Goal: Task Accomplishment & Management: Use online tool/utility

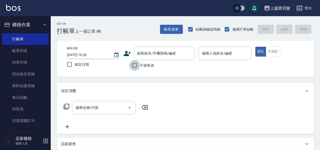
click at [134, 66] on input "不留客資" at bounding box center [134, 65] width 11 height 11
checkbox input "true"
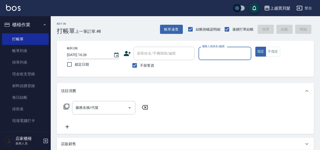
click at [216, 52] on input "服務人員姓名/編號" at bounding box center [225, 53] width 48 height 9
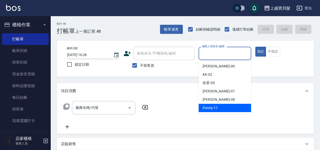
click at [230, 112] on ul "小華 -00 KK -02 依君 -05 [PERSON_NAME] -07 [PERSON_NAME] -08 Ponny -11" at bounding box center [224, 87] width 52 height 54
click at [230, 110] on div "Ponny -11" at bounding box center [224, 108] width 52 height 8
type input "Ponny-11"
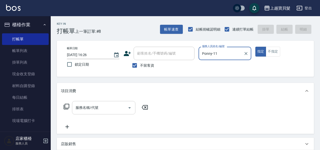
click at [102, 105] on input "服務名稱/代號" at bounding box center [99, 108] width 51 height 9
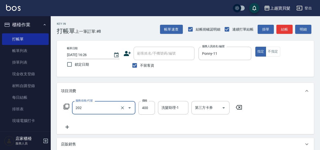
type input "剪髮(202)"
click at [67, 106] on icon at bounding box center [66, 107] width 6 height 6
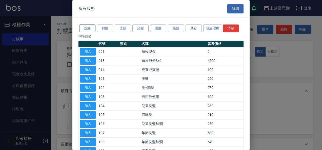
click at [87, 27] on button "洗髮" at bounding box center [87, 29] width 16 height 8
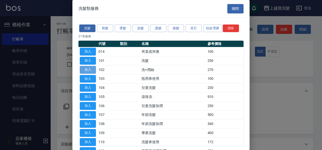
click at [92, 67] on button "加入" at bounding box center [88, 70] width 16 height 8
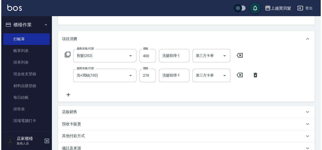
scroll to position [113, 0]
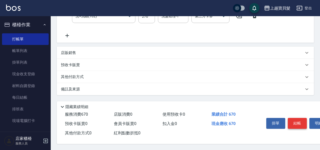
click at [293, 125] on button "結帳" at bounding box center [296, 123] width 19 height 11
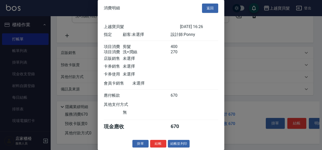
scroll to position [7, 0]
click at [179, 144] on button "結帳並列印" at bounding box center [179, 144] width 22 height 8
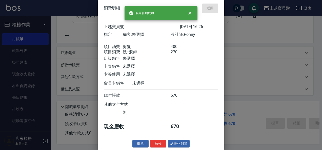
type input "[DATE] 19:38"
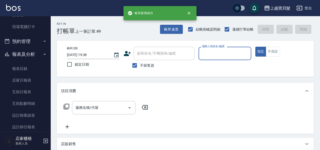
scroll to position [152, 0]
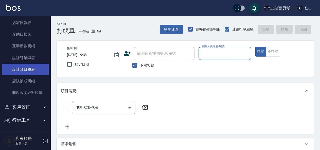
click at [17, 66] on link "設計師日報表" at bounding box center [25, 70] width 47 height 12
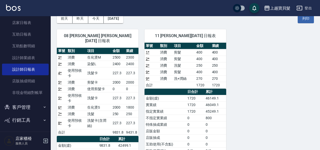
scroll to position [33, 0]
